Goal: Transaction & Acquisition: Download file/media

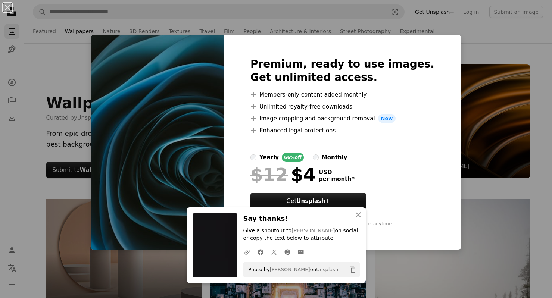
scroll to position [2621, 0]
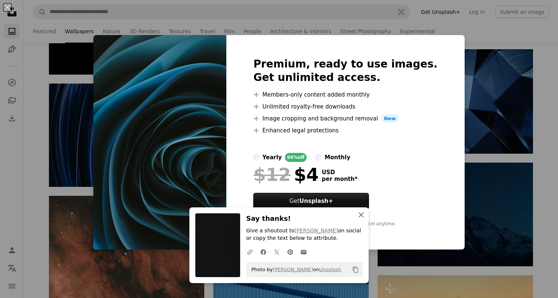
click at [360, 215] on icon "An X shape" at bounding box center [361, 215] width 9 height 9
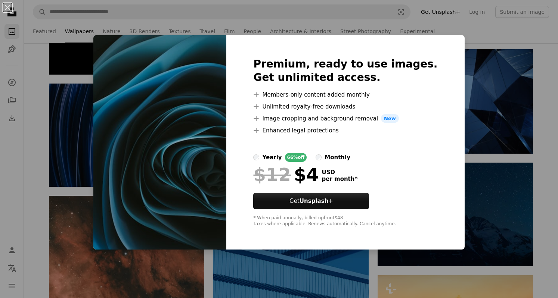
click at [287, 275] on div "An X shape Premium, ready to use images. Get unlimited access. A plus sign Memb…" at bounding box center [279, 149] width 558 height 298
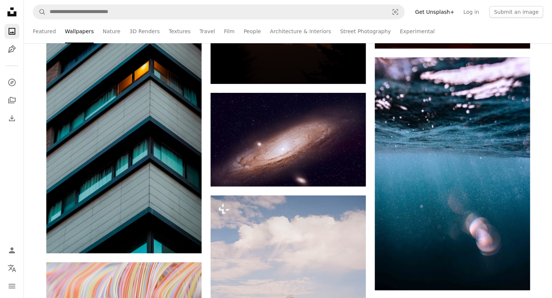
scroll to position [3194, 0]
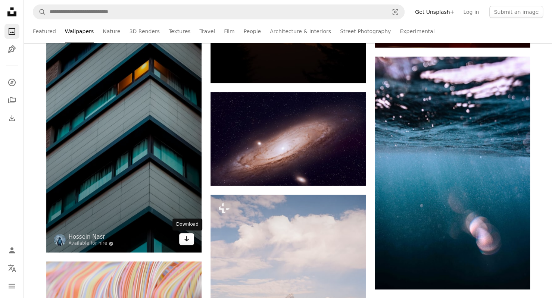
click at [184, 243] on icon "Arrow pointing down" at bounding box center [187, 239] width 6 height 9
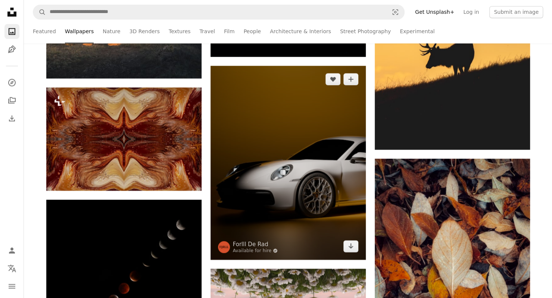
scroll to position [4125, 0]
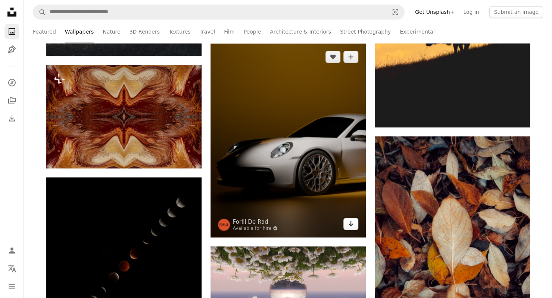
click at [347, 227] on link "Arrow pointing down" at bounding box center [351, 224] width 15 height 12
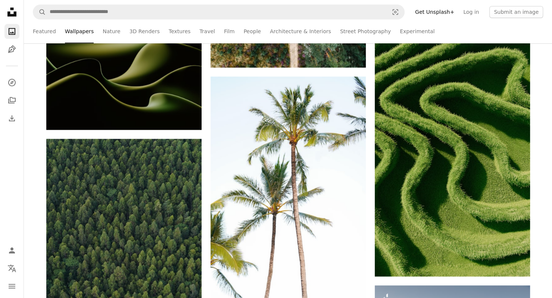
scroll to position [7188, 0]
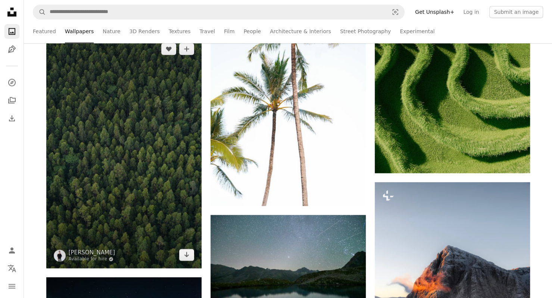
click at [183, 242] on img at bounding box center [123, 151] width 155 height 233
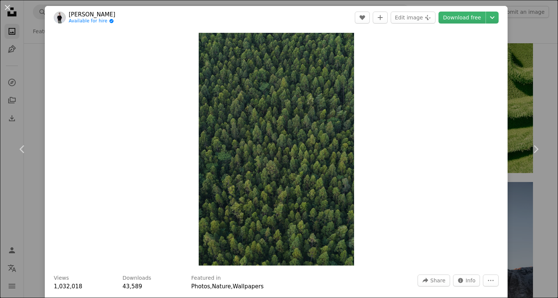
click at [6, 189] on div "An X shape Chevron left Chevron right [PERSON_NAME] Available for hire A checkm…" at bounding box center [279, 149] width 558 height 298
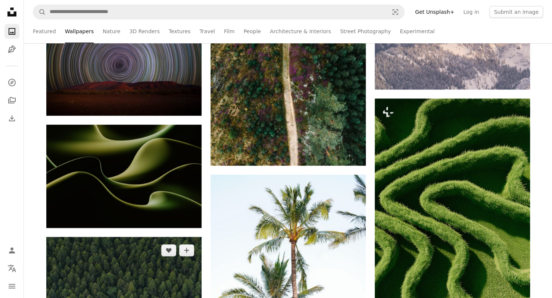
scroll to position [6984, 0]
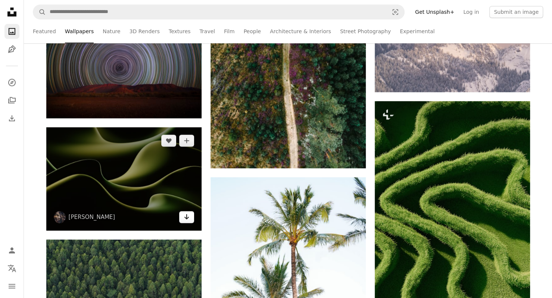
click at [183, 220] on link "Arrow pointing down" at bounding box center [186, 217] width 15 height 12
